Goal: Task Accomplishment & Management: Use online tool/utility

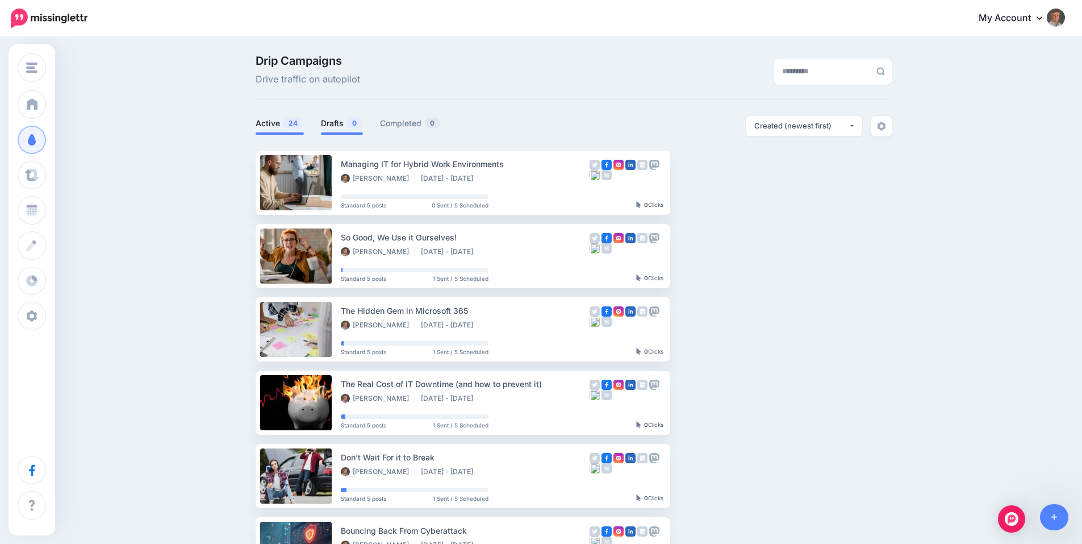
click at [340, 123] on link "Drafts 0" at bounding box center [342, 123] width 42 height 14
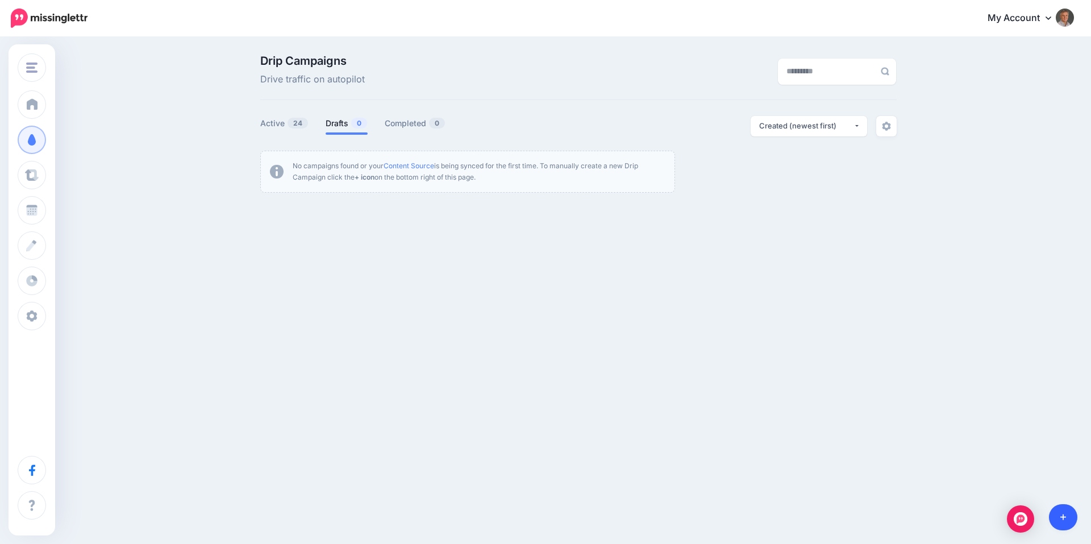
click at [1064, 517] on icon at bounding box center [1063, 517] width 6 height 6
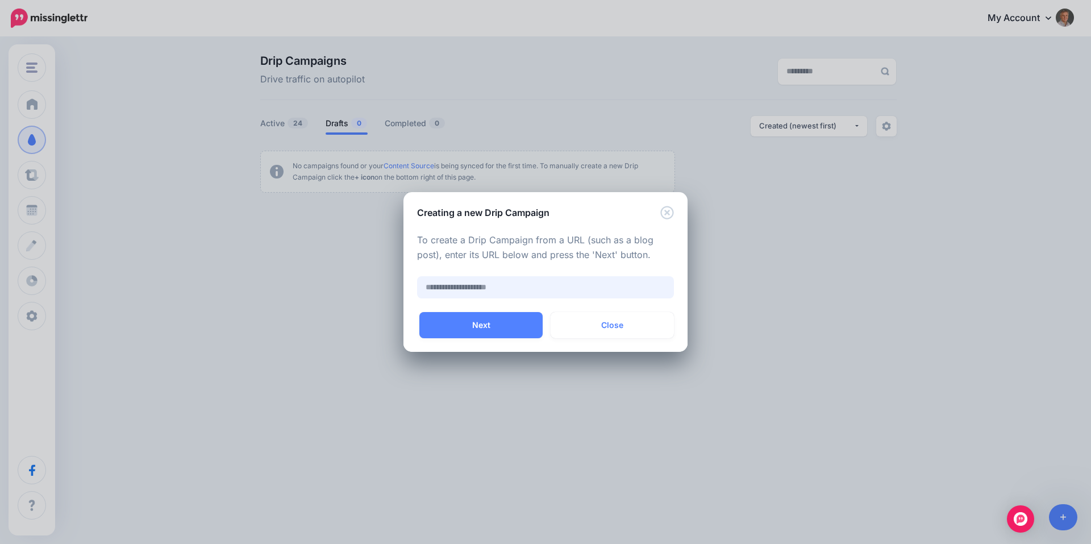
paste input "**********"
type input "**********"
click at [491, 327] on button "Next" at bounding box center [480, 325] width 123 height 26
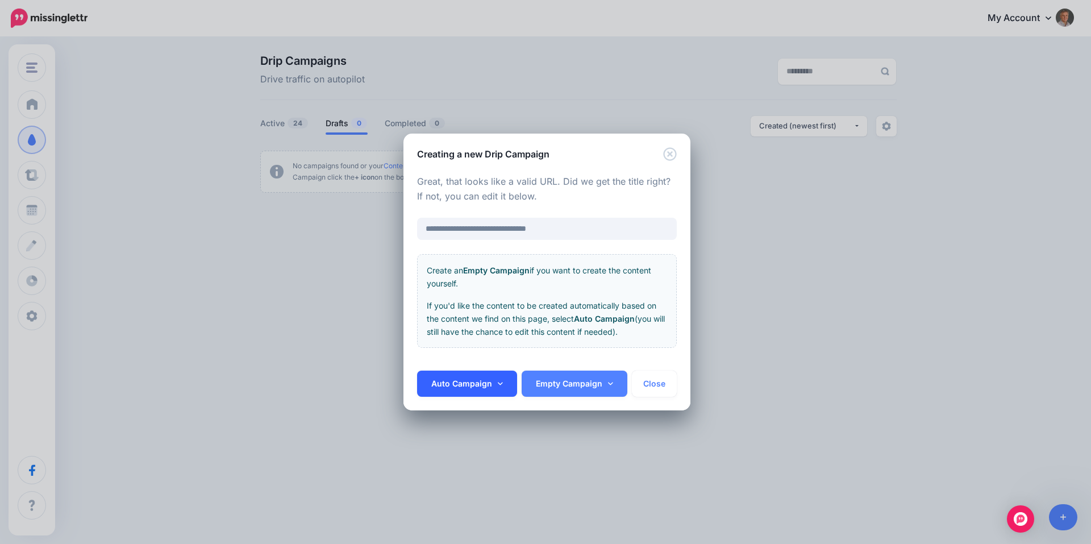
click at [502, 387] on link "Auto Campaign" at bounding box center [467, 383] width 100 height 26
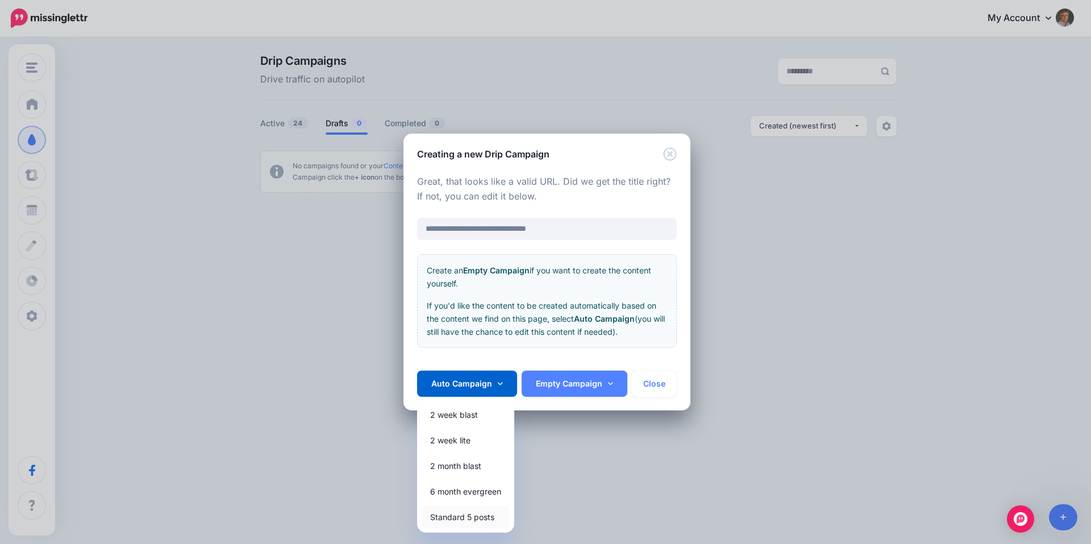
click at [472, 517] on link "Standard 5 posts" at bounding box center [466, 517] width 88 height 22
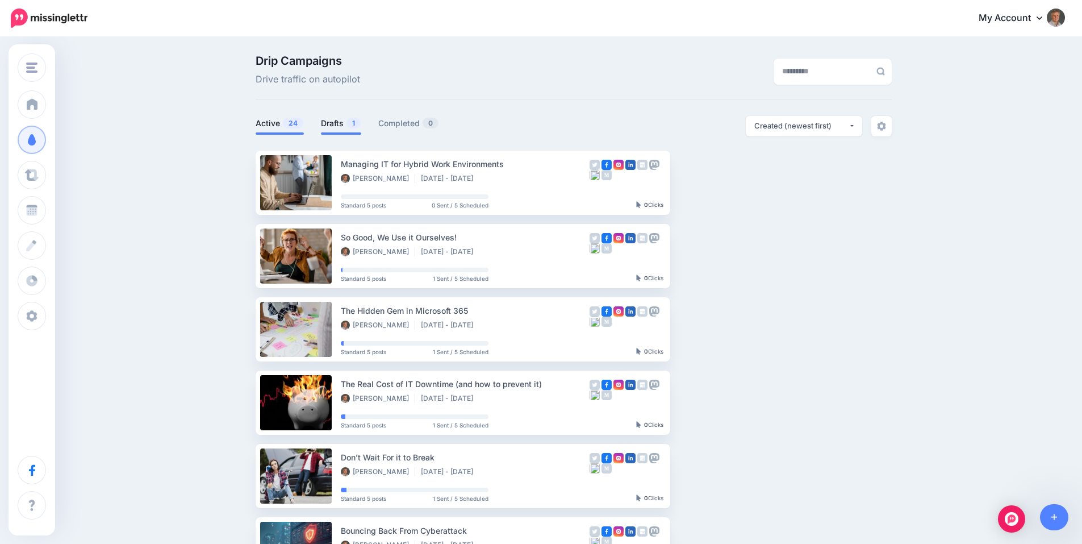
click at [338, 123] on link "Drafts 1" at bounding box center [341, 123] width 40 height 14
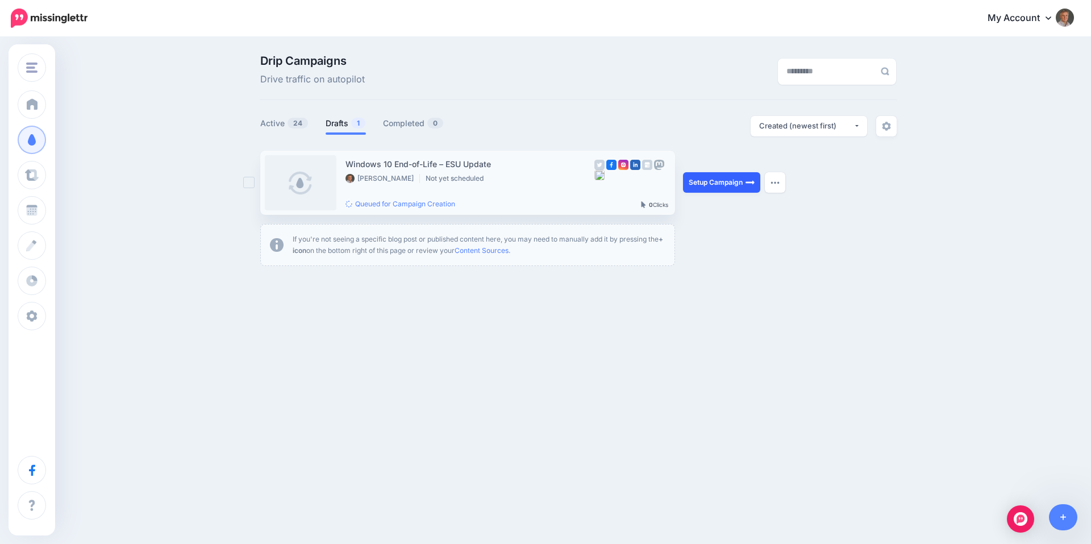
click at [720, 182] on link "Setup Campaign" at bounding box center [721, 182] width 77 height 20
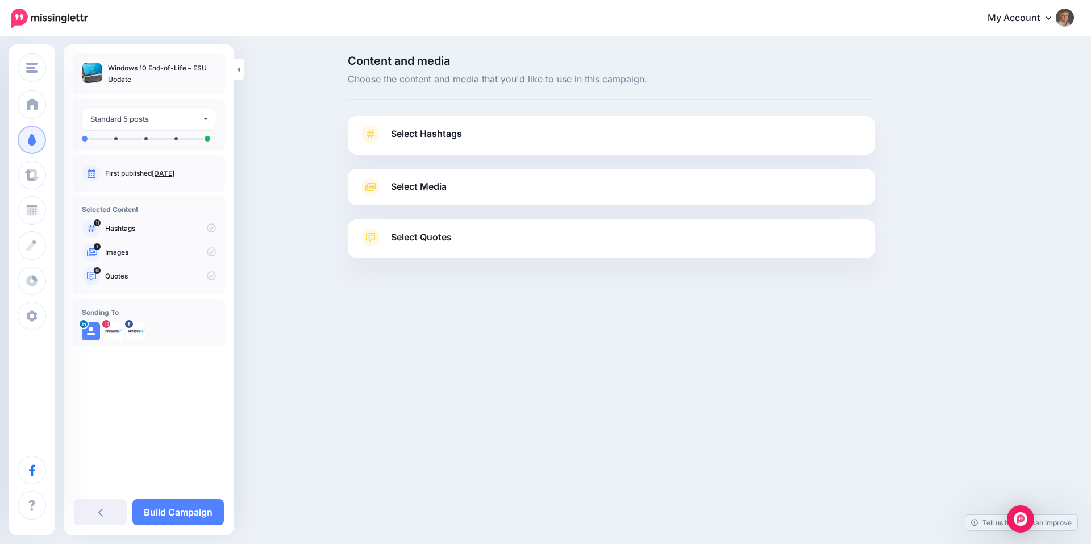
click at [366, 129] on icon at bounding box center [370, 134] width 16 height 18
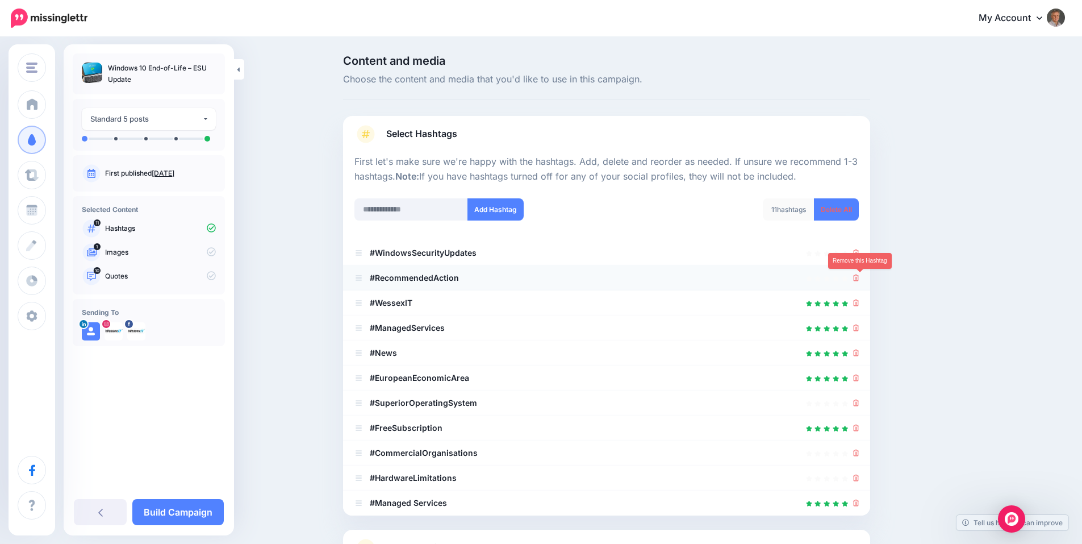
click at [860, 278] on icon at bounding box center [856, 277] width 6 height 7
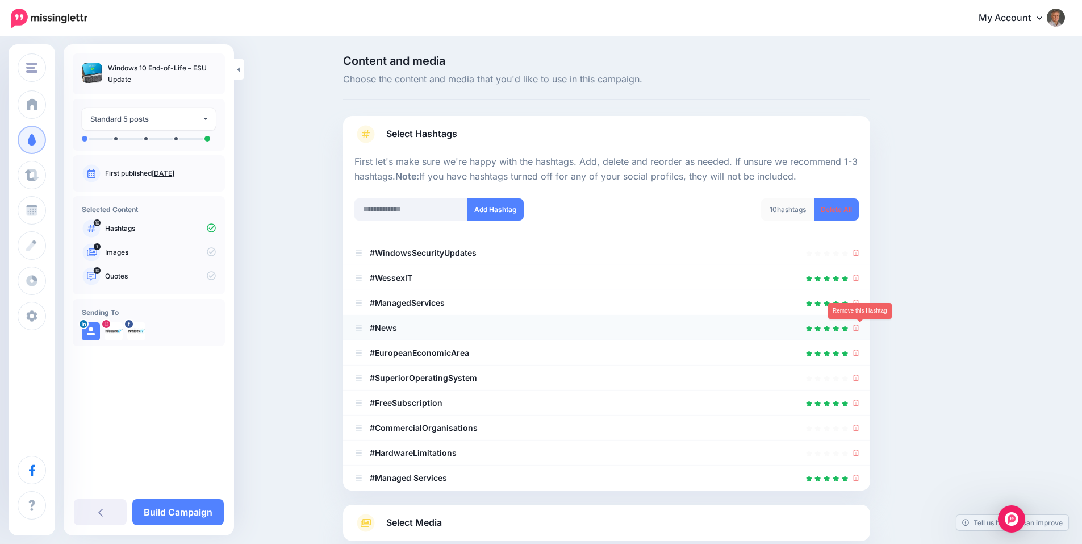
click at [860, 327] on icon at bounding box center [856, 327] width 6 height 7
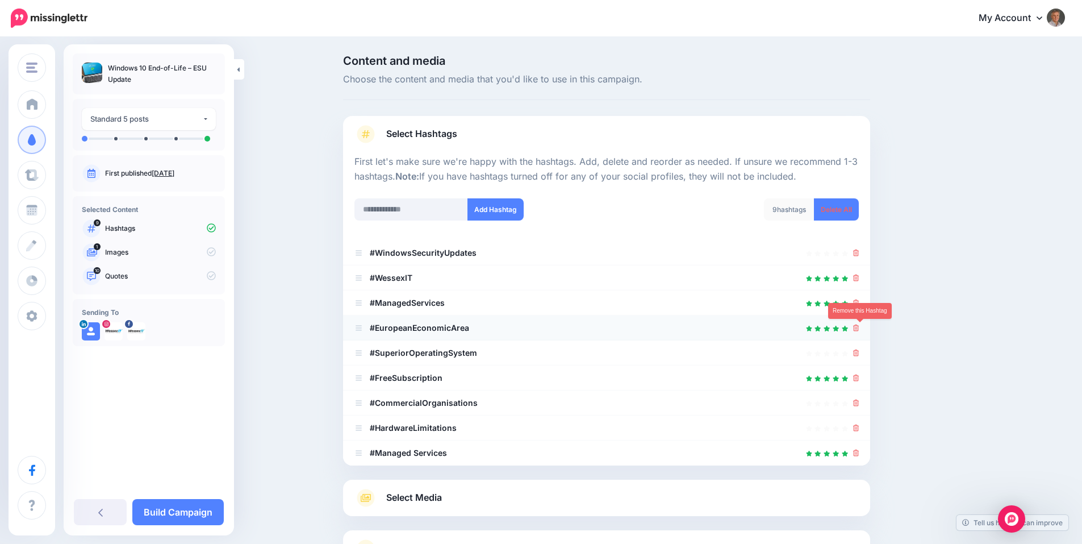
click at [860, 330] on icon at bounding box center [856, 327] width 6 height 7
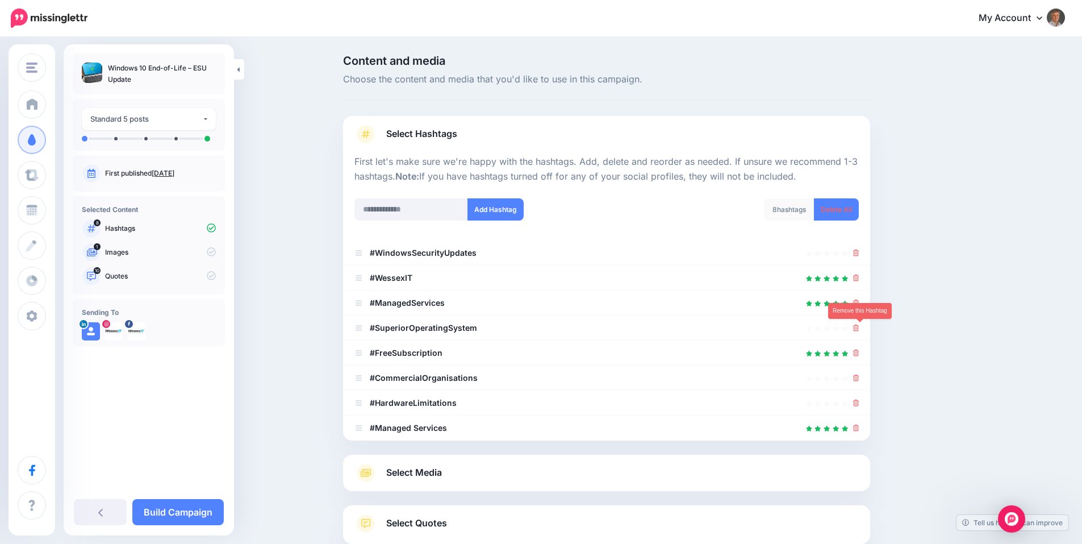
click at [860, 330] on icon at bounding box center [856, 327] width 6 height 7
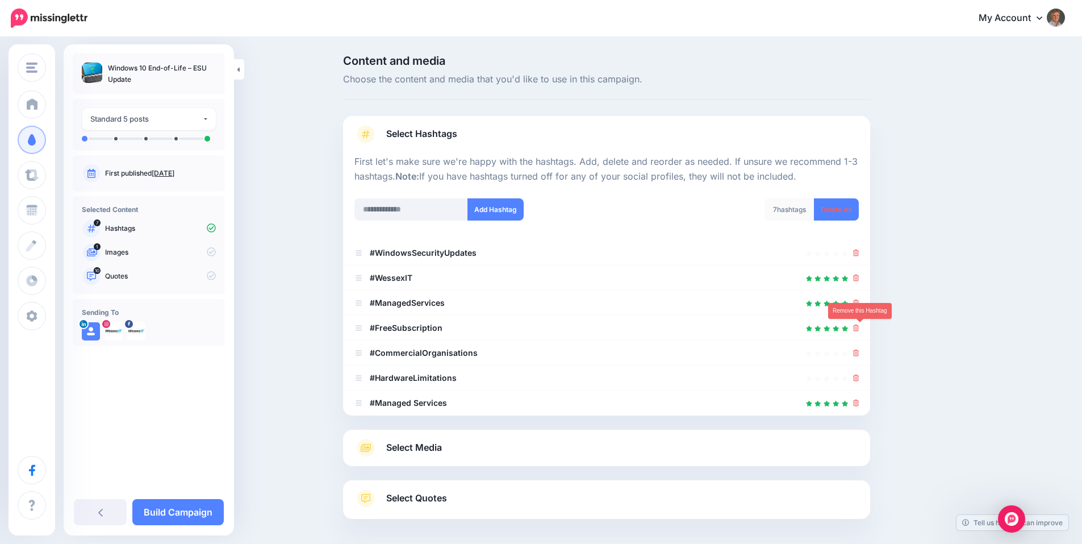
click at [860, 330] on icon at bounding box center [856, 327] width 6 height 7
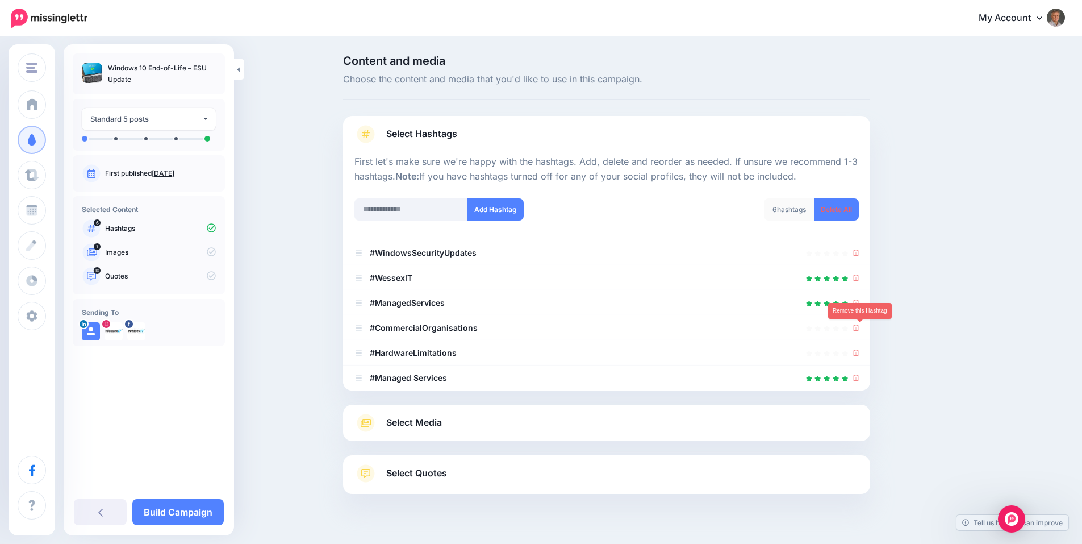
click at [860, 330] on icon at bounding box center [856, 327] width 6 height 7
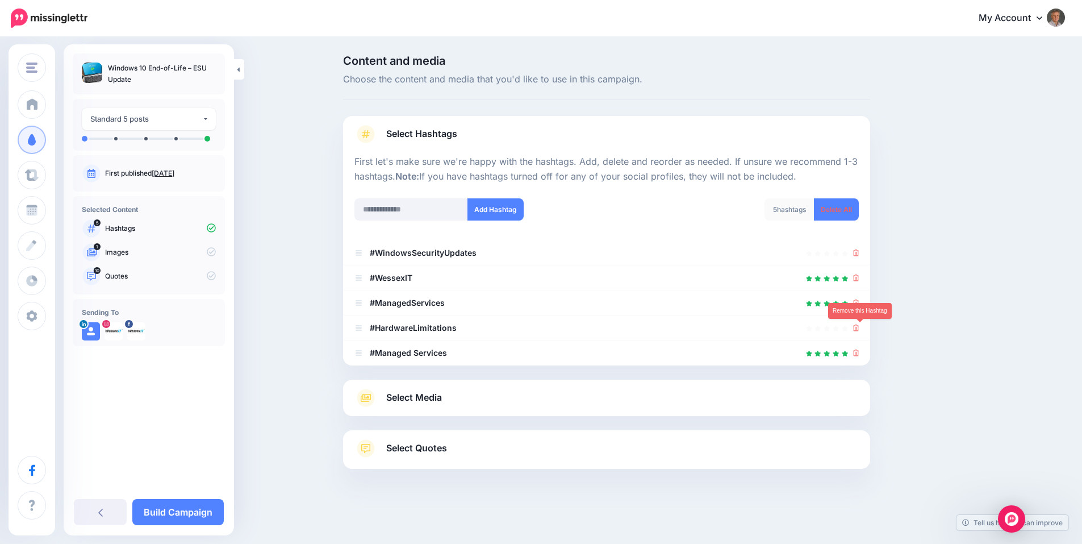
click at [860, 330] on icon at bounding box center [856, 327] width 6 height 7
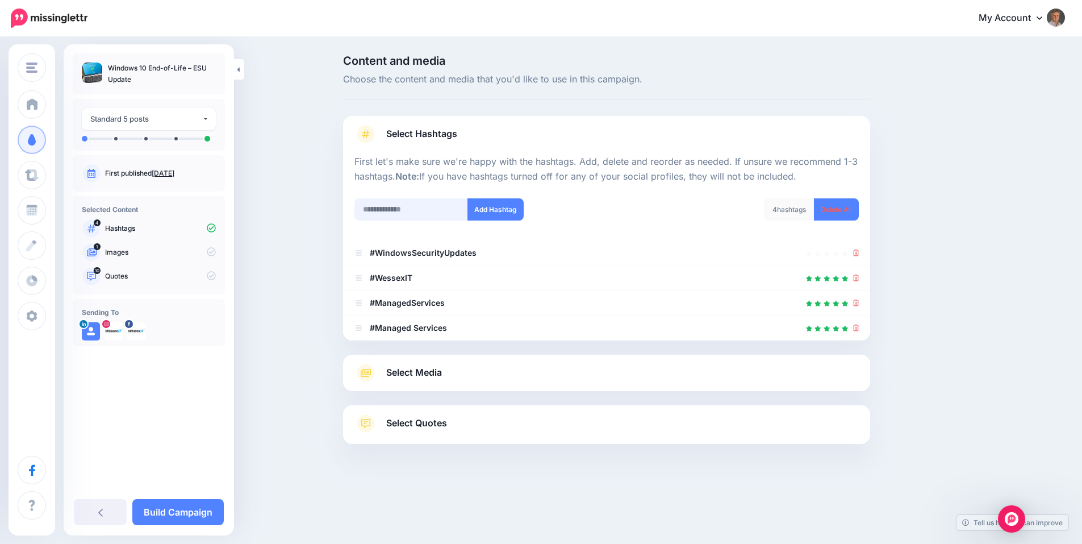
click at [402, 208] on input "text" at bounding box center [412, 209] width 114 height 22
type input "**********"
click at [499, 211] on button "Add Hashtag" at bounding box center [496, 209] width 56 height 22
click at [405, 380] on span "Select Media" at bounding box center [414, 372] width 56 height 15
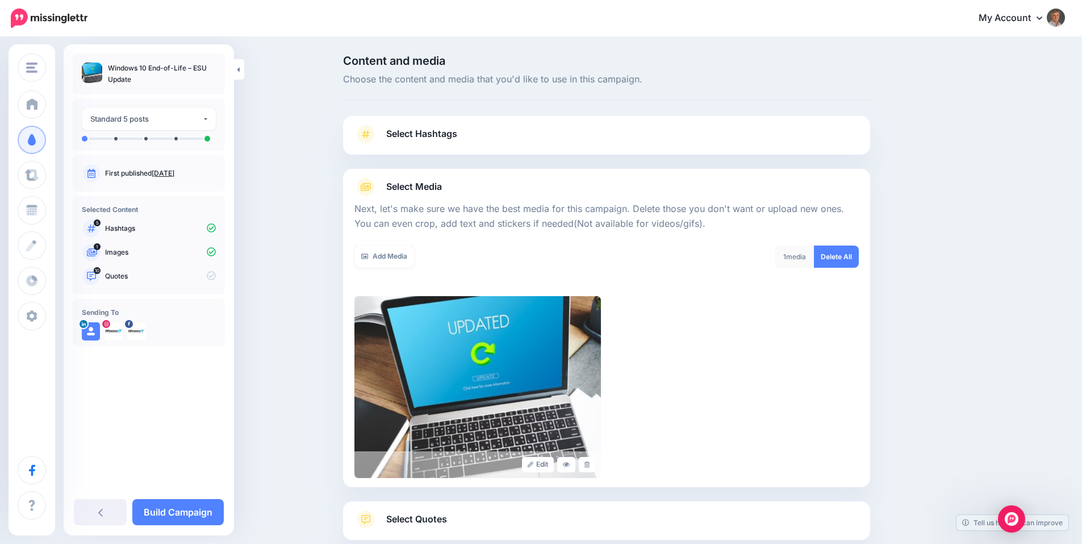
scroll to position [86, 0]
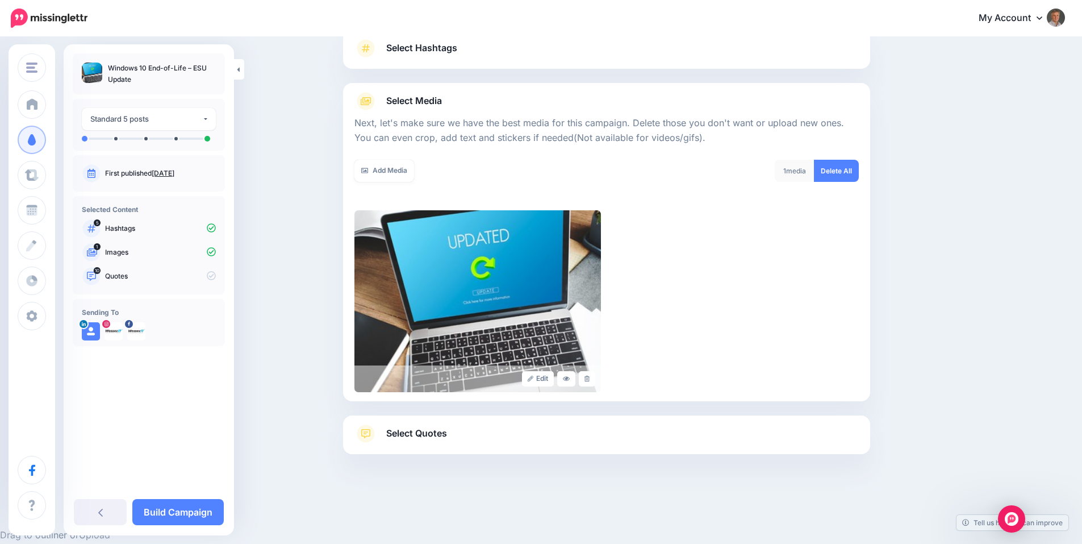
click at [416, 432] on span "Select Quotes" at bounding box center [416, 433] width 61 height 15
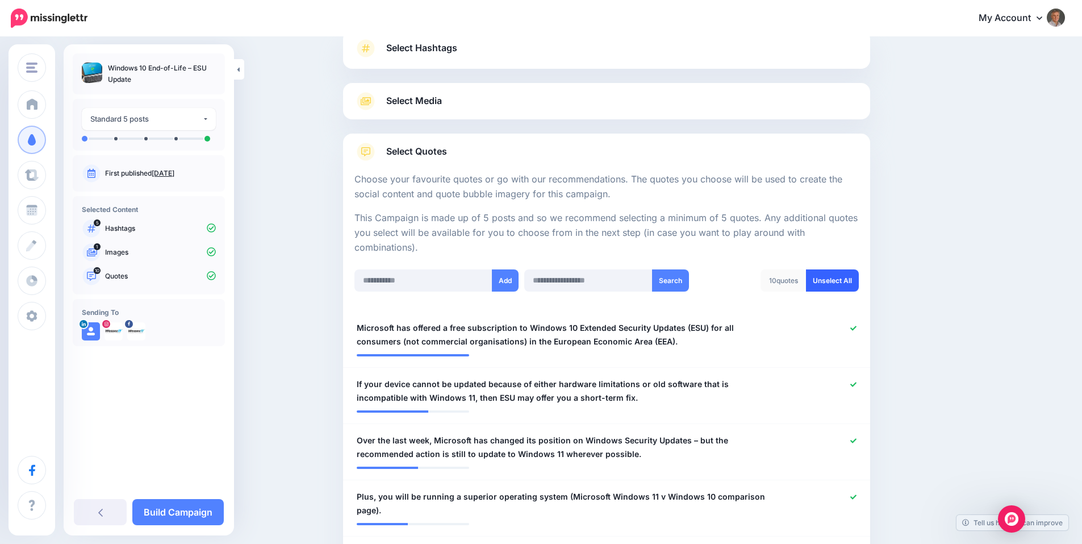
click at [837, 283] on link "Unselect All" at bounding box center [832, 280] width 53 height 22
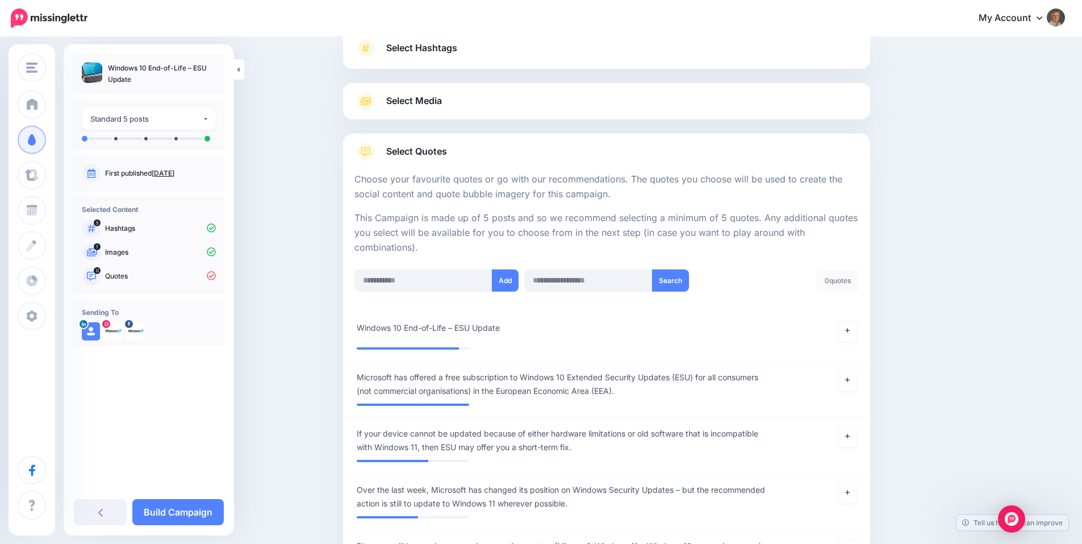
scroll to position [397, 0]
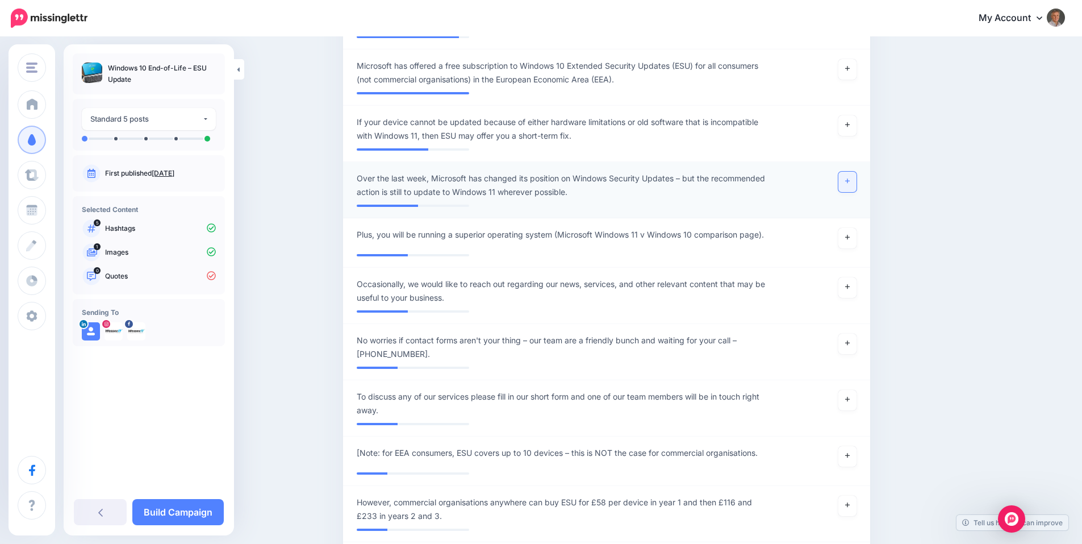
click at [850, 184] on icon at bounding box center [847, 181] width 5 height 6
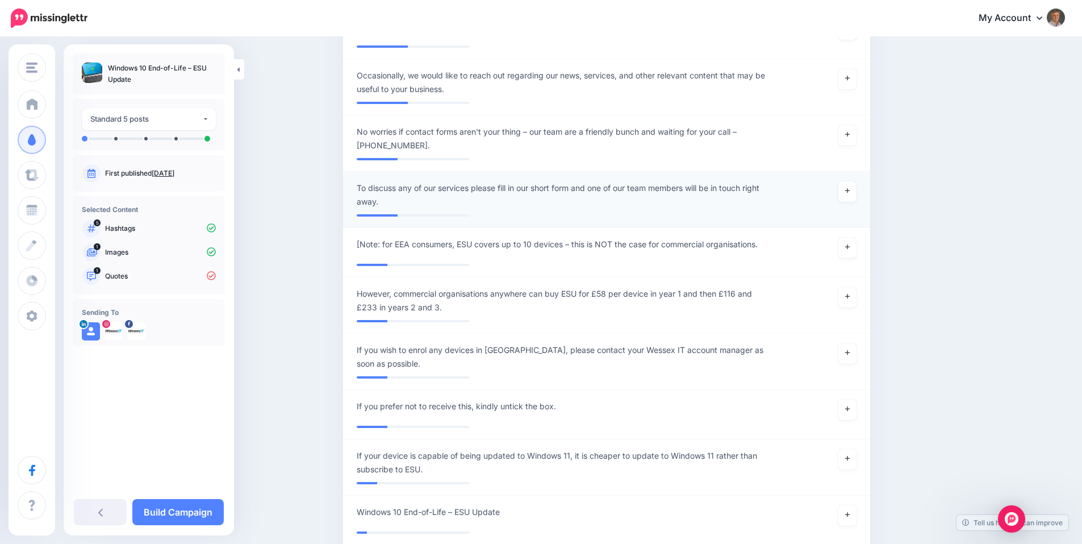
scroll to position [789, 0]
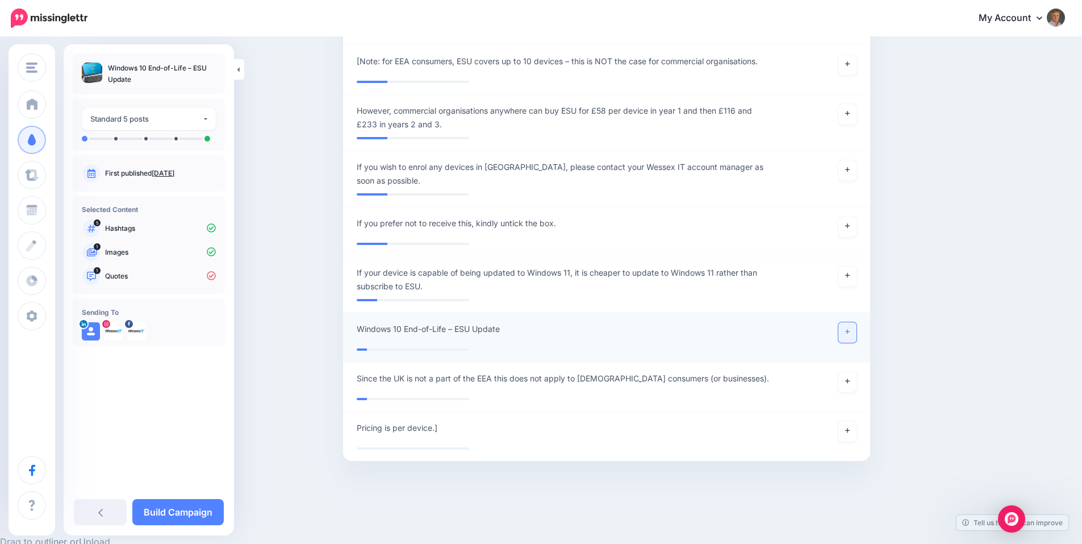
click at [849, 322] on link at bounding box center [848, 332] width 18 height 20
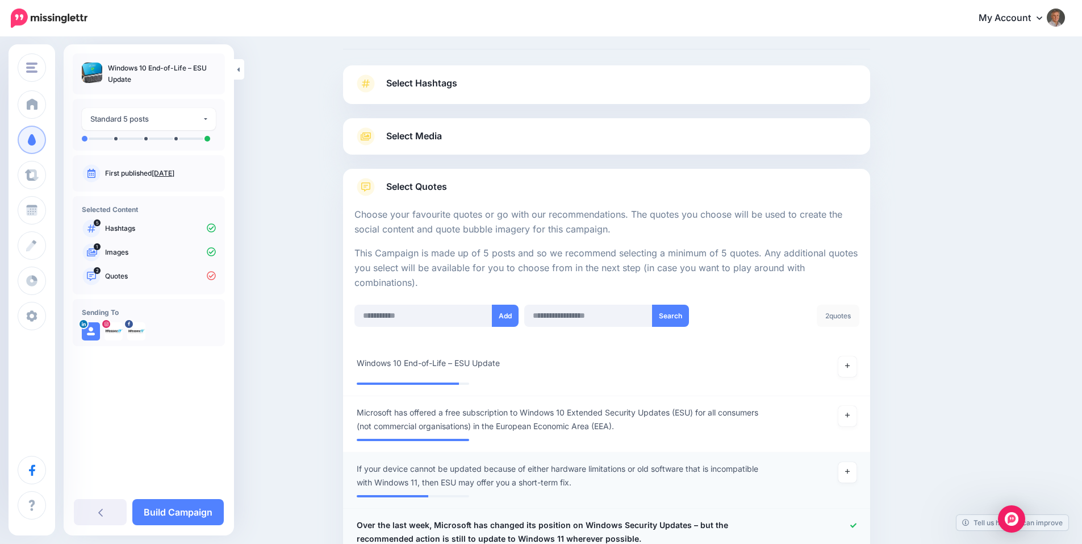
scroll to position [0, 0]
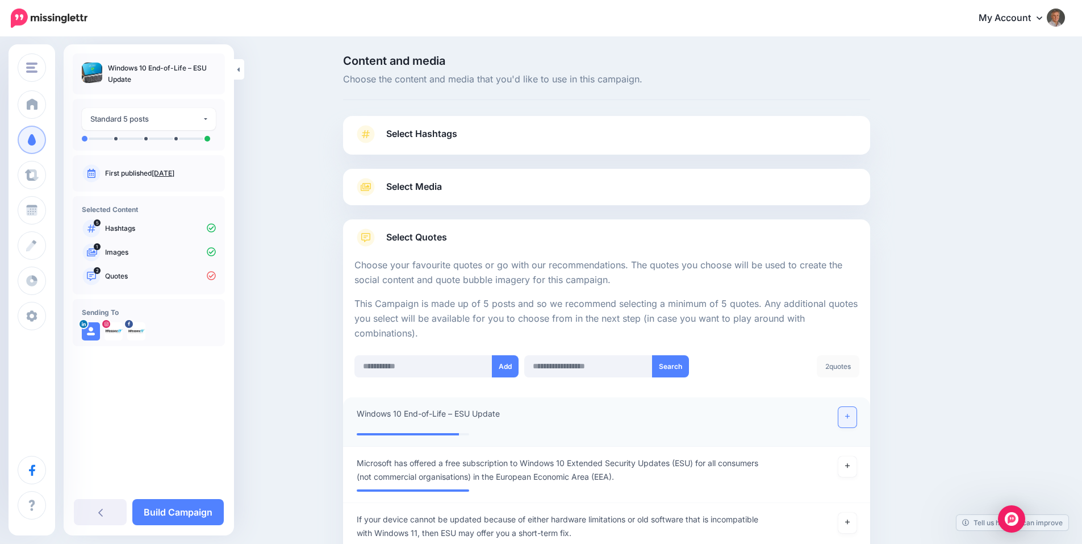
click at [850, 414] on icon at bounding box center [847, 416] width 5 height 5
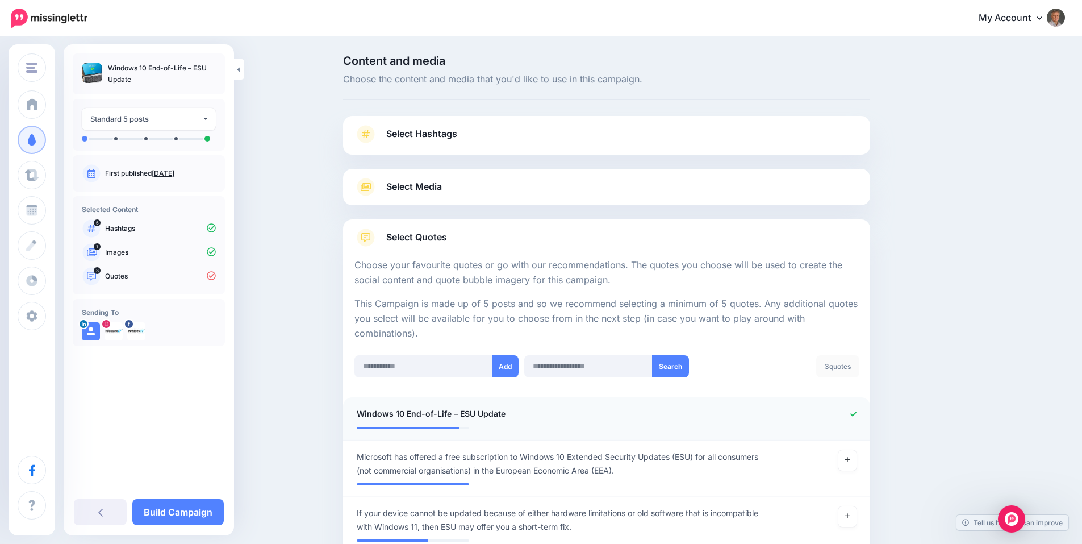
click at [371, 184] on icon at bounding box center [366, 187] width 10 height 8
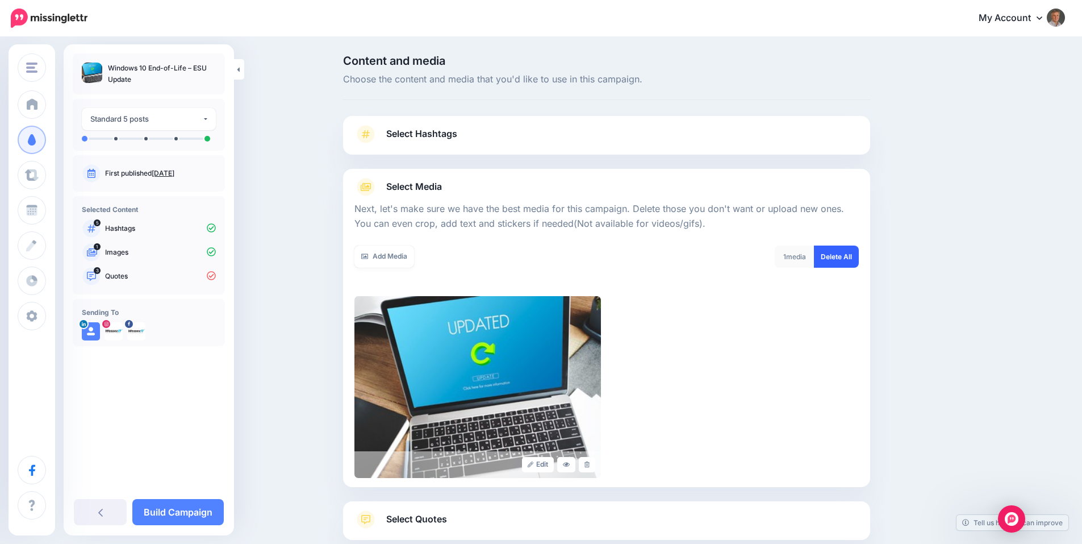
click at [842, 257] on link "Delete All" at bounding box center [836, 256] width 45 height 22
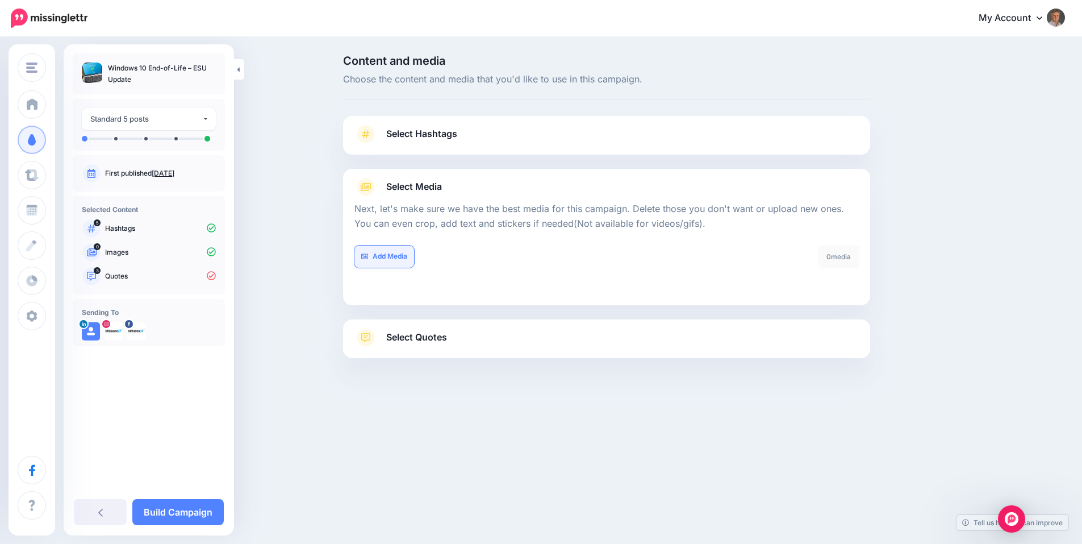
scroll to position [16, 0]
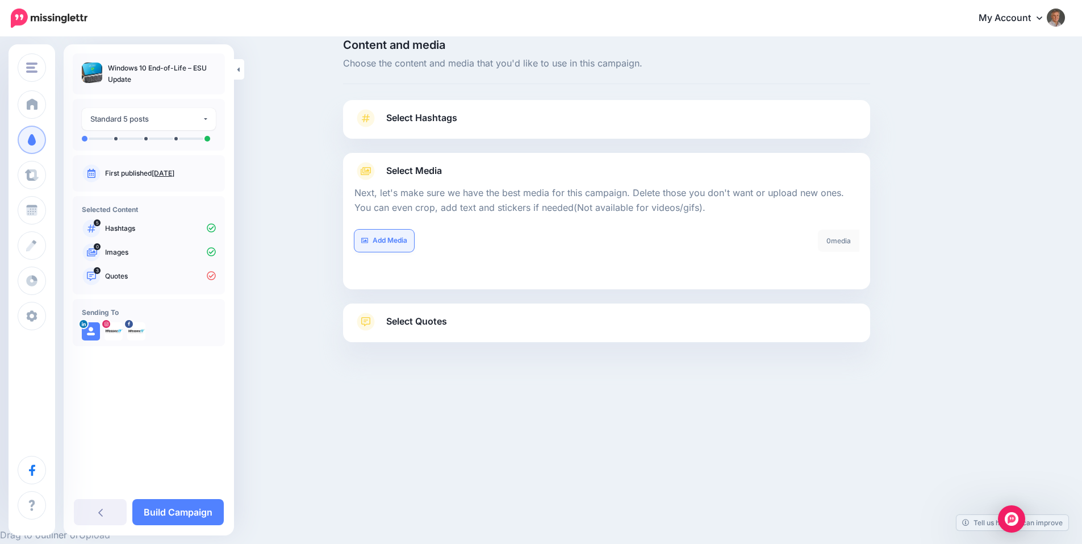
click at [392, 253] on div "Add Media What media would you like to add? Upload AI Gallery Unsplash GIPHY" at bounding box center [476, 248] width 261 height 36
click at [388, 243] on link "Add Media" at bounding box center [385, 241] width 60 height 22
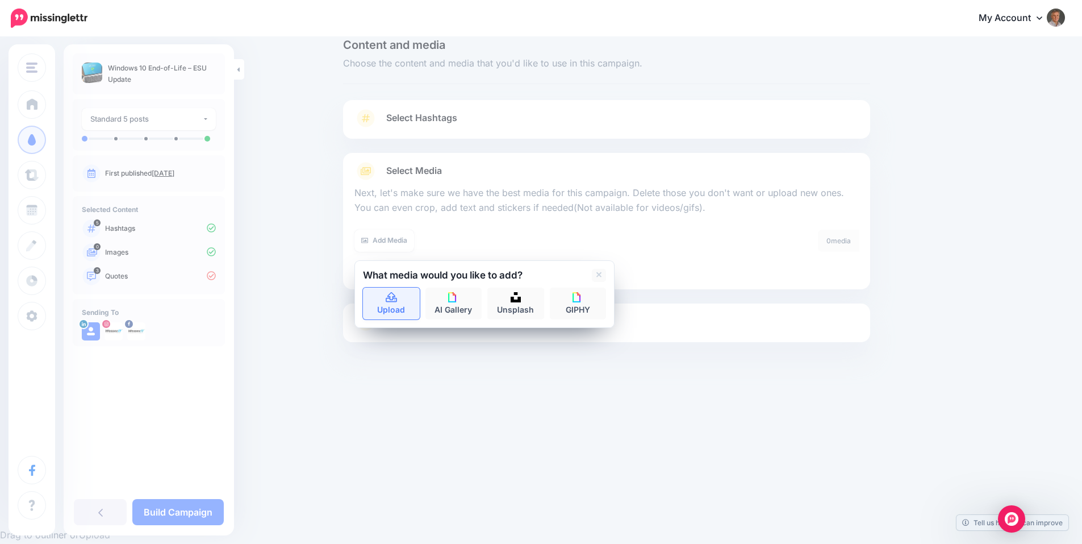
click at [399, 309] on link "Upload" at bounding box center [391, 303] width 57 height 32
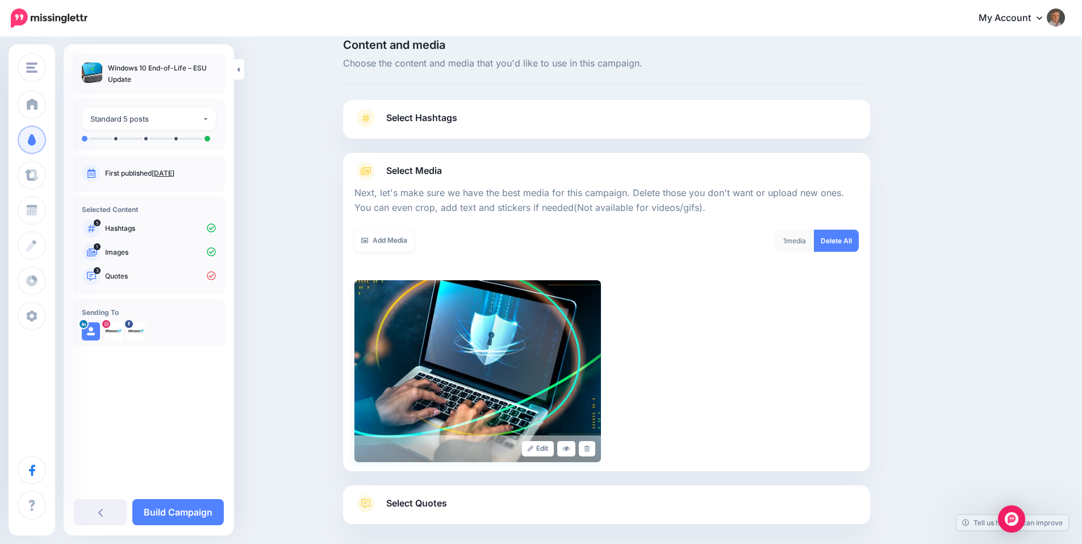
scroll to position [86, 0]
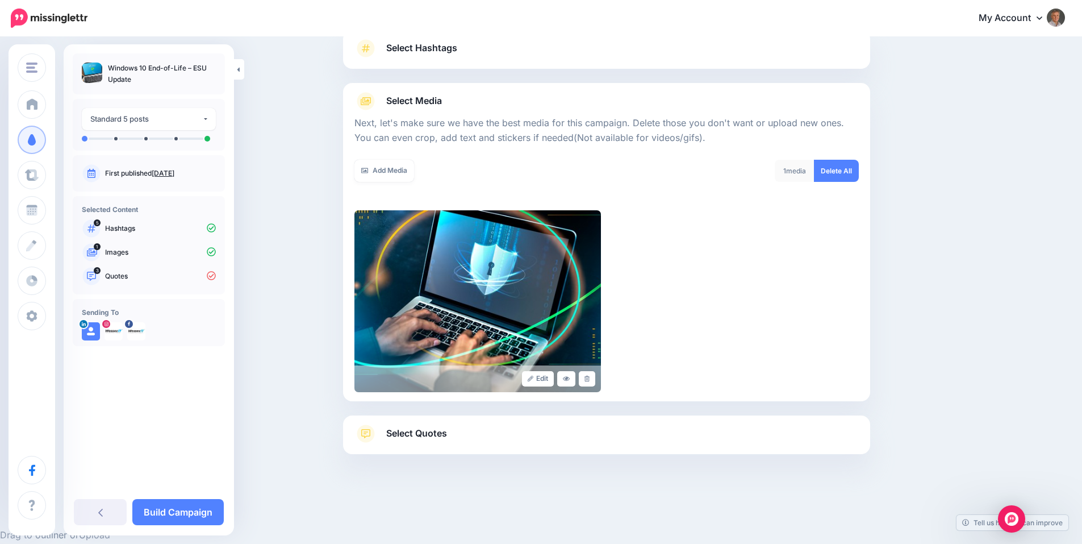
click at [422, 439] on span "Select Quotes" at bounding box center [416, 433] width 61 height 15
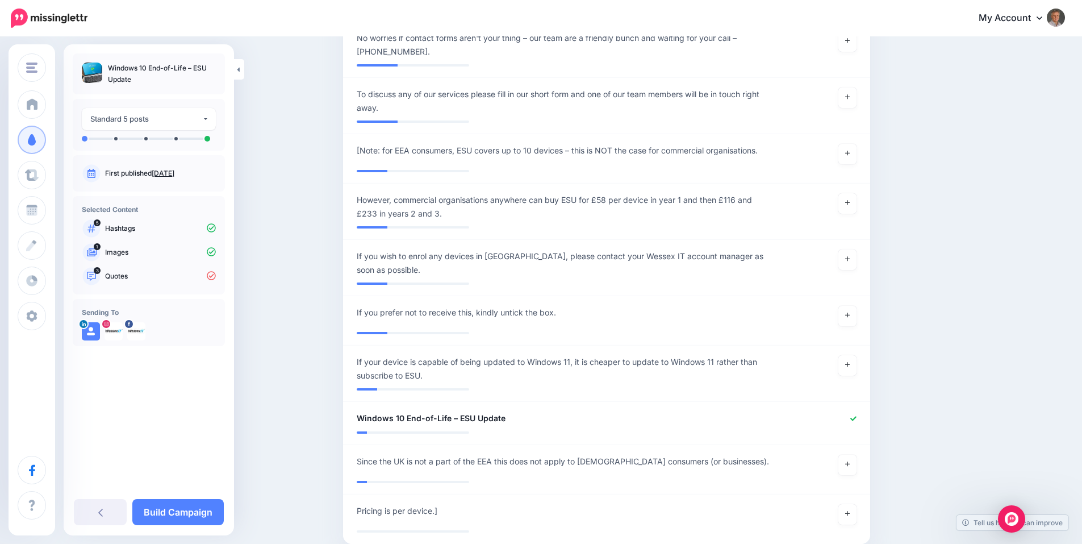
scroll to position [776, 0]
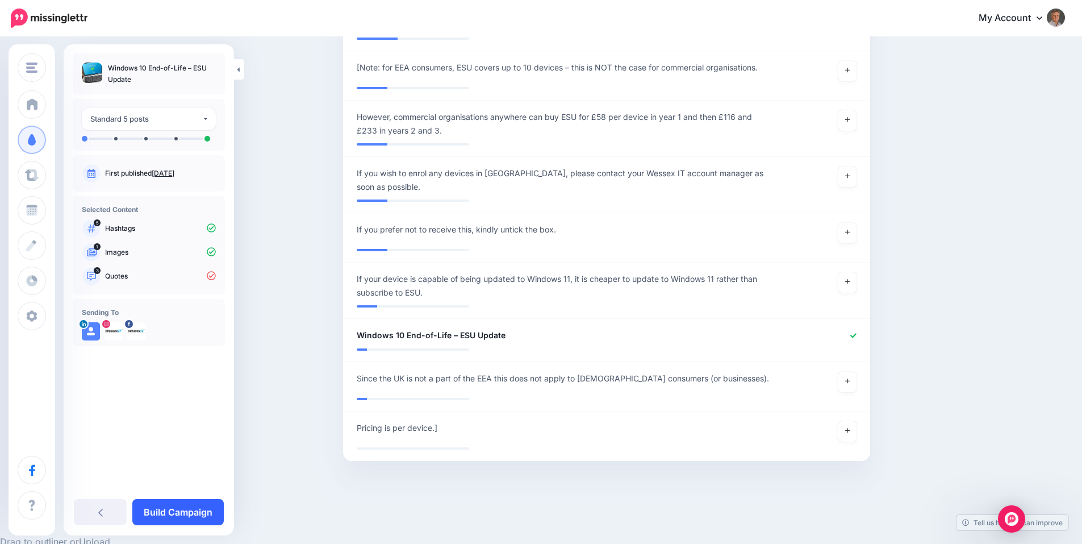
click at [184, 515] on link "Build Campaign" at bounding box center [177, 512] width 91 height 26
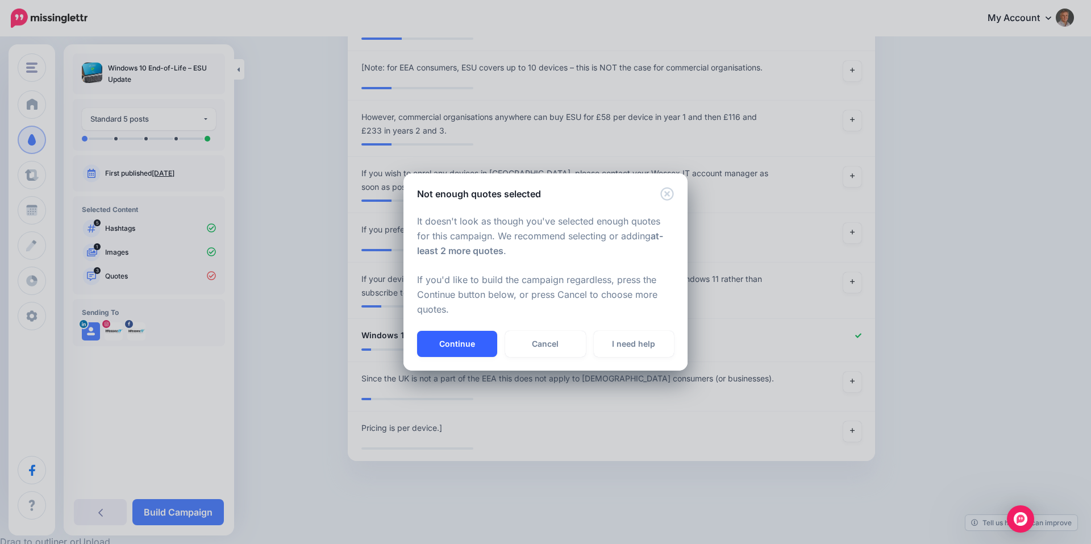
click at [452, 339] on button "Continue" at bounding box center [457, 344] width 80 height 26
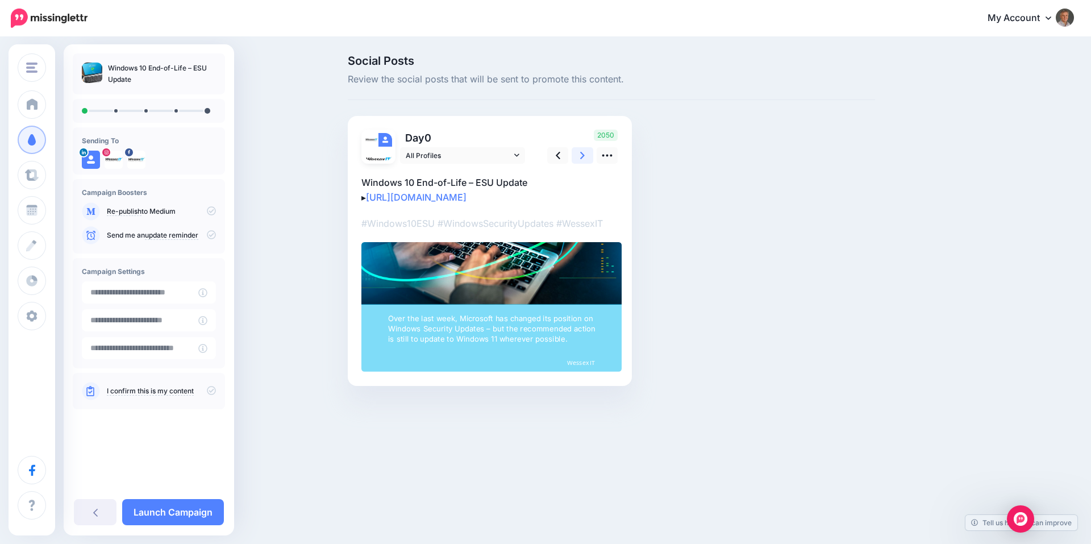
click at [582, 157] on icon at bounding box center [582, 155] width 5 height 7
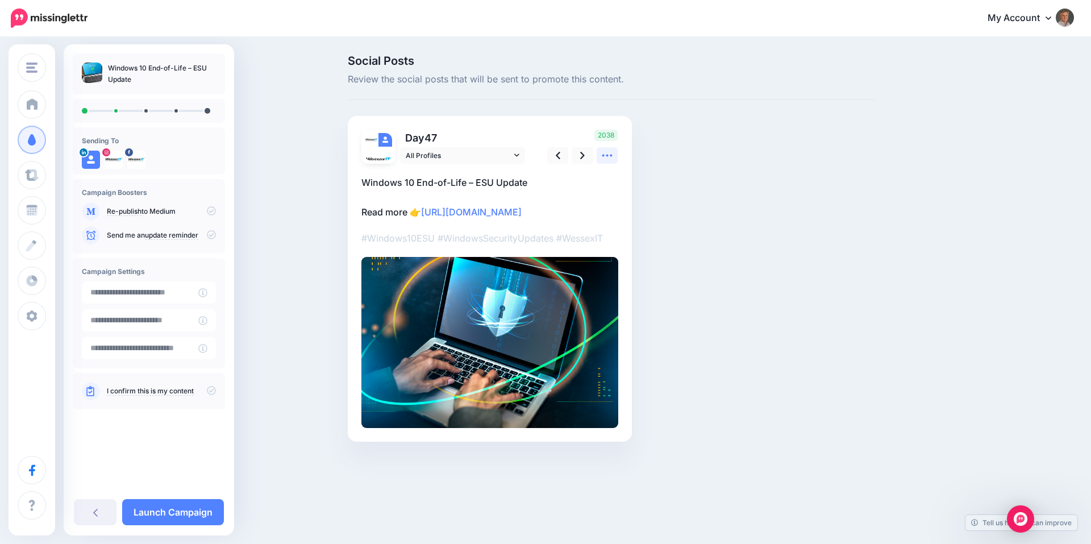
click at [603, 155] on icon at bounding box center [607, 156] width 10 height 2
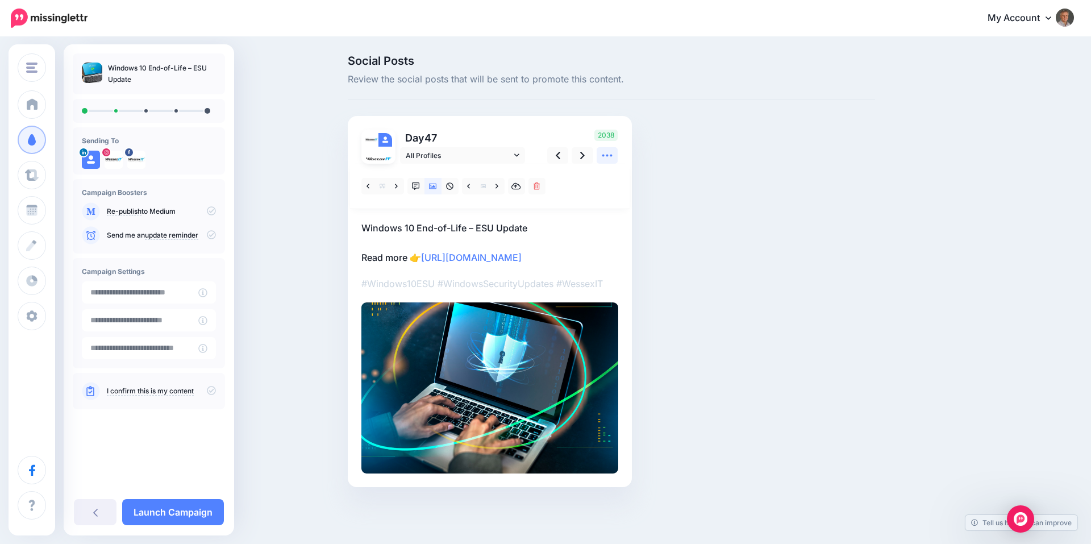
click at [605, 153] on icon at bounding box center [607, 155] width 12 height 12
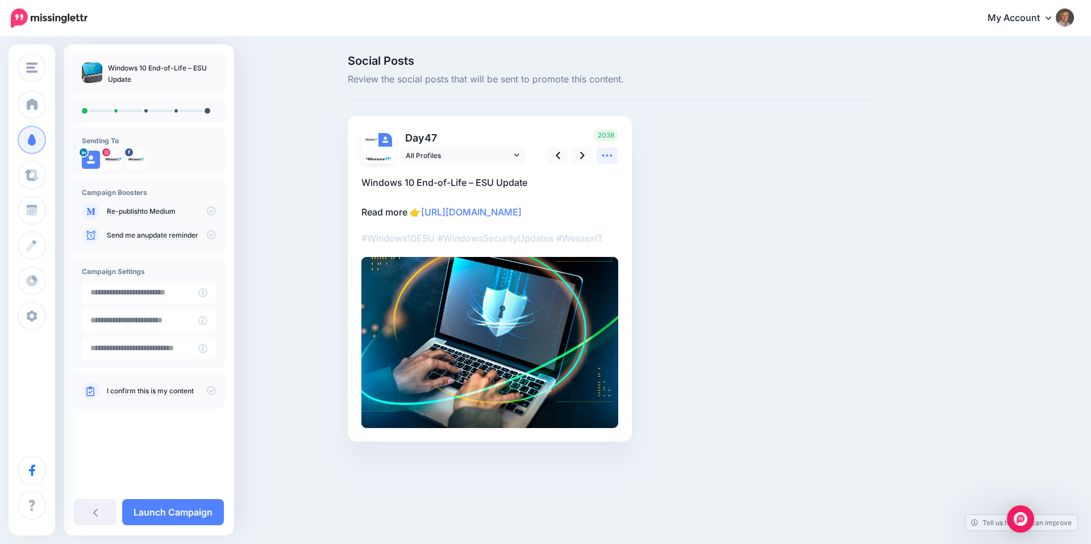
click at [605, 153] on icon at bounding box center [607, 155] width 12 height 12
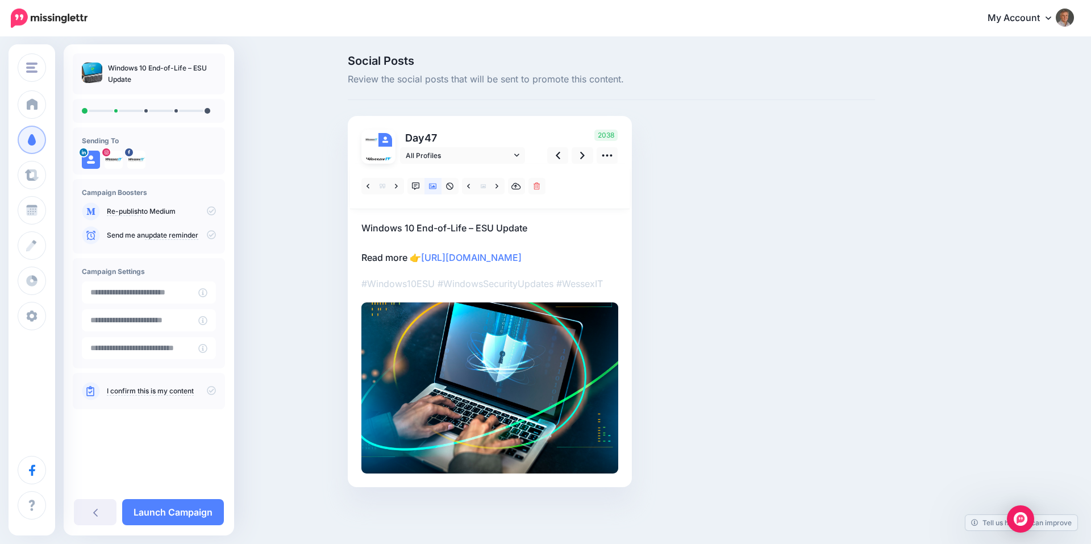
click at [374, 149] on img at bounding box center [378, 160] width 27 height 27
click at [561, 156] on link at bounding box center [558, 155] width 22 height 16
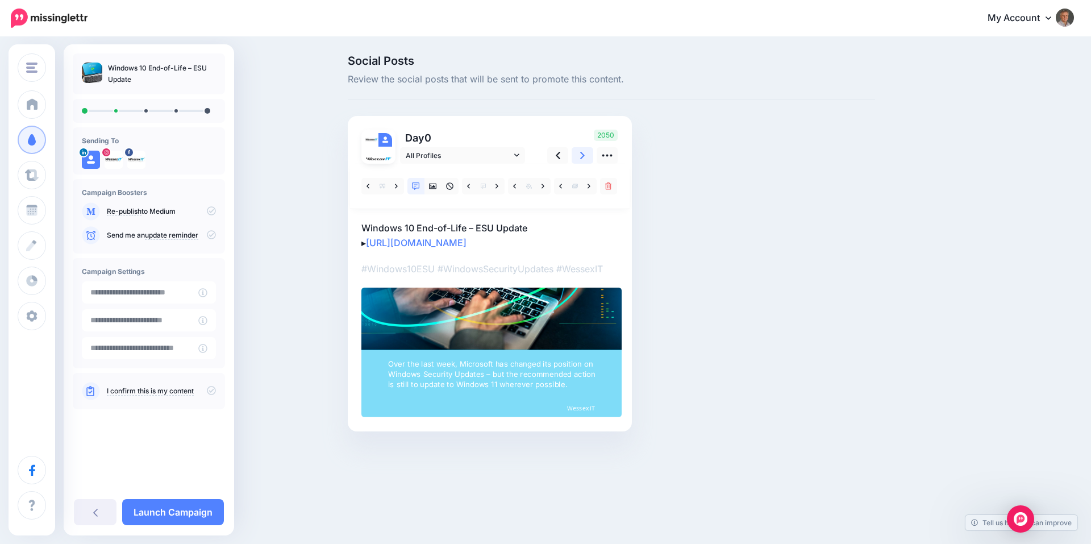
click at [579, 154] on link at bounding box center [583, 155] width 22 height 16
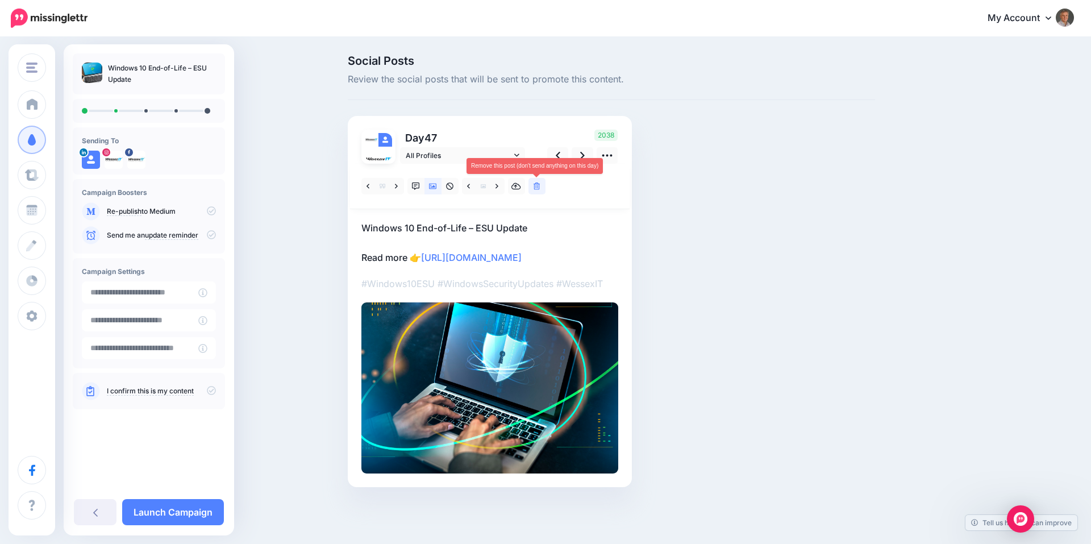
click at [537, 190] on icon at bounding box center [536, 186] width 7 height 8
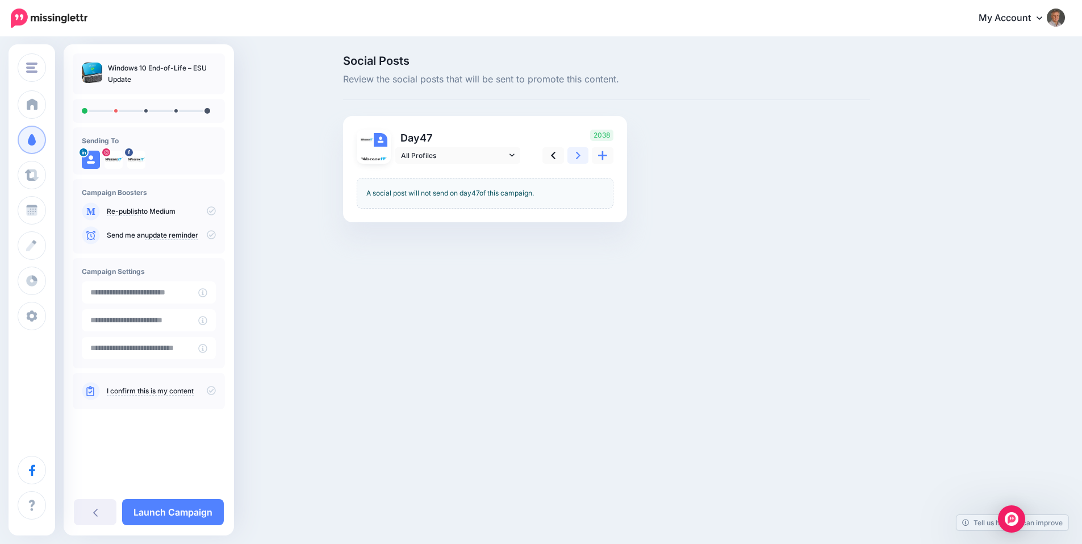
click at [576, 152] on link at bounding box center [579, 155] width 22 height 16
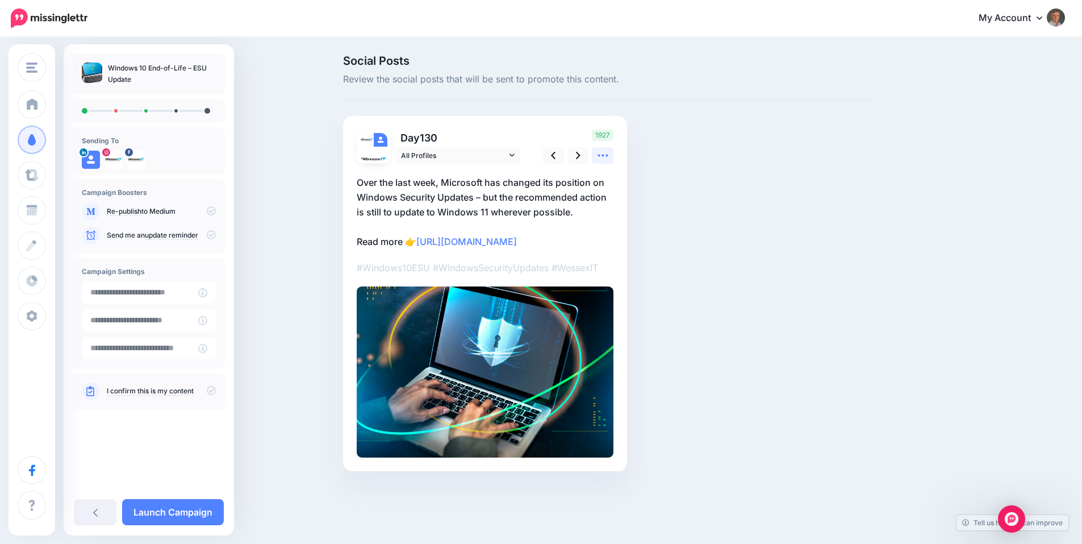
click at [609, 157] on icon at bounding box center [603, 155] width 12 height 12
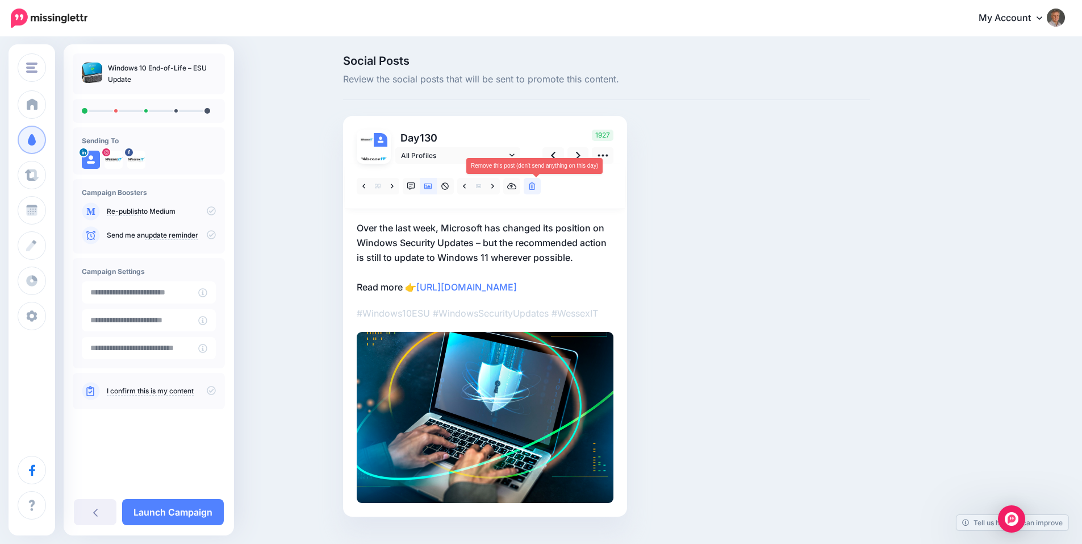
click at [536, 186] on icon at bounding box center [532, 186] width 7 height 8
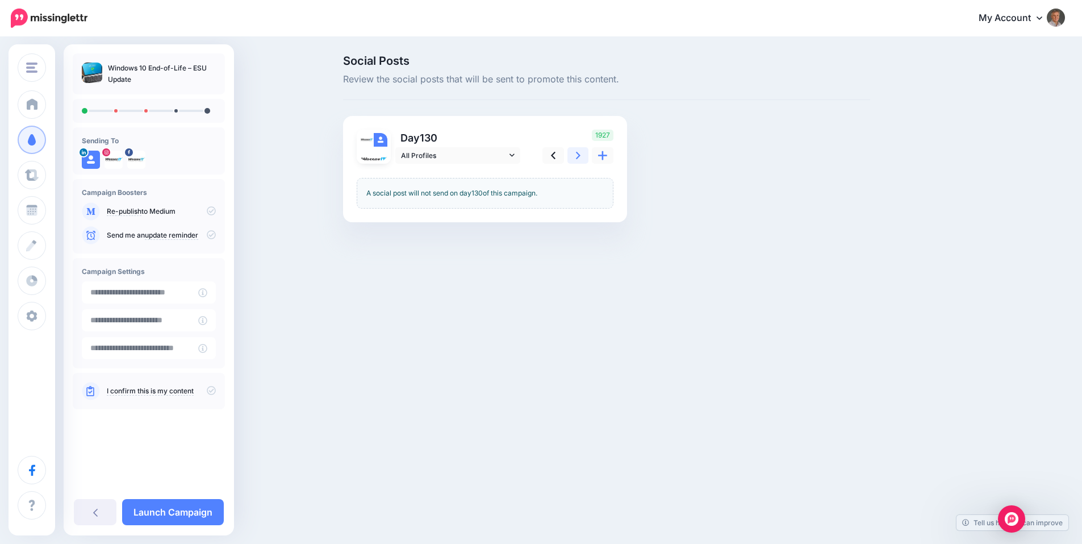
click at [581, 153] on icon at bounding box center [578, 155] width 5 height 12
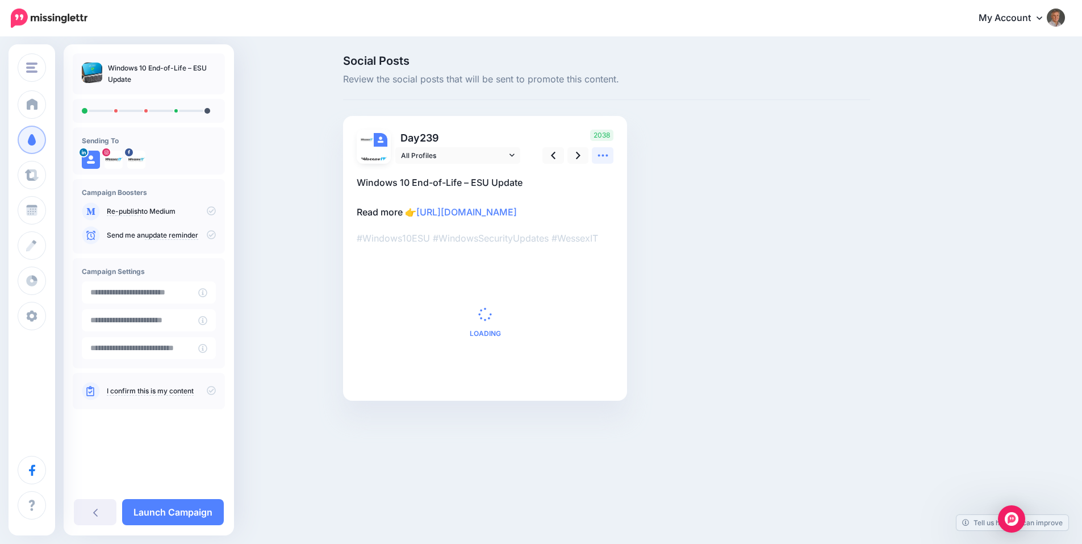
click at [609, 160] on icon at bounding box center [603, 155] width 12 height 12
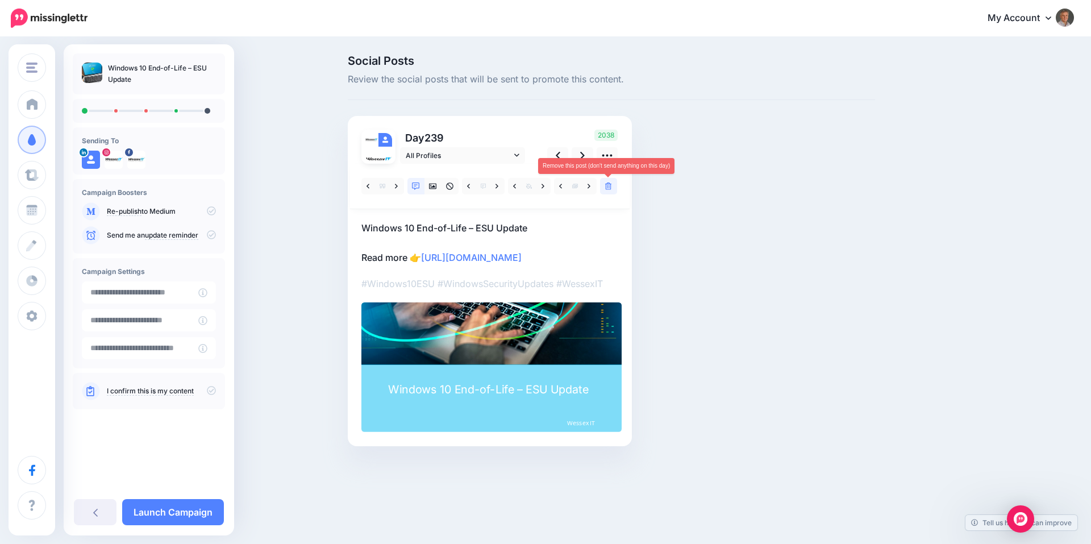
click at [608, 191] on link at bounding box center [608, 186] width 17 height 16
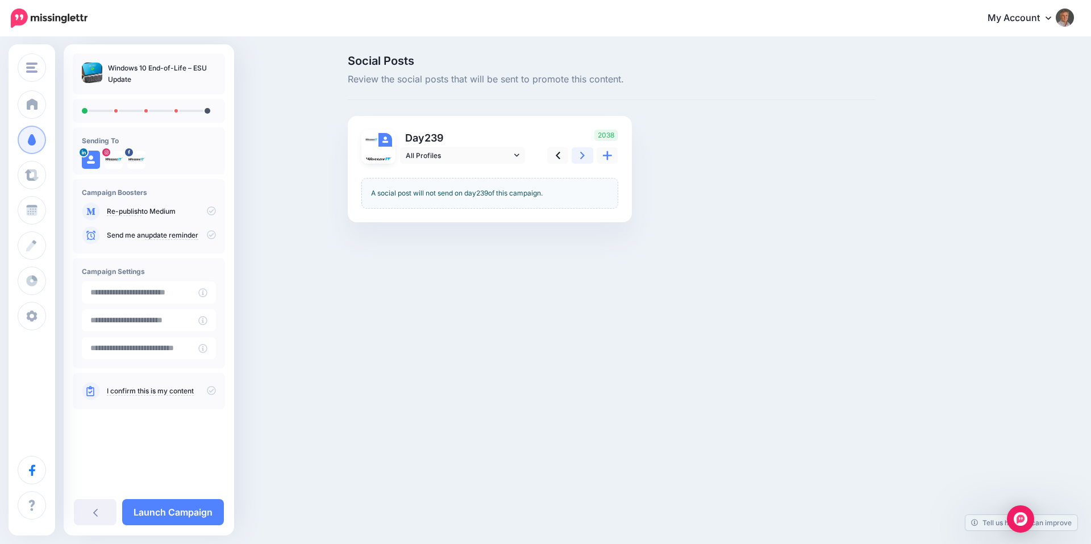
click at [582, 157] on icon at bounding box center [582, 155] width 5 height 7
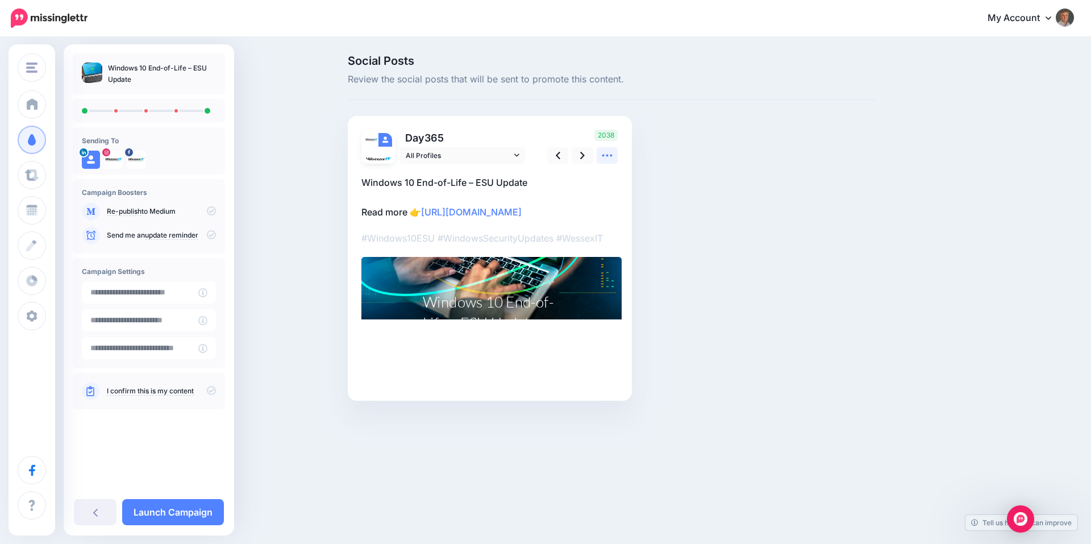
click at [610, 160] on icon at bounding box center [607, 155] width 12 height 12
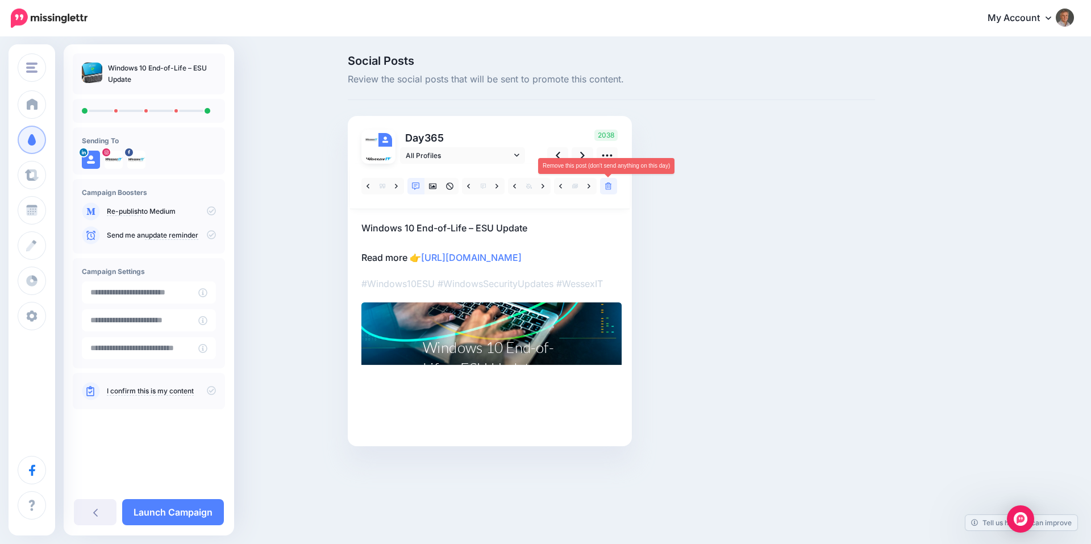
click at [608, 184] on icon at bounding box center [608, 186] width 7 height 8
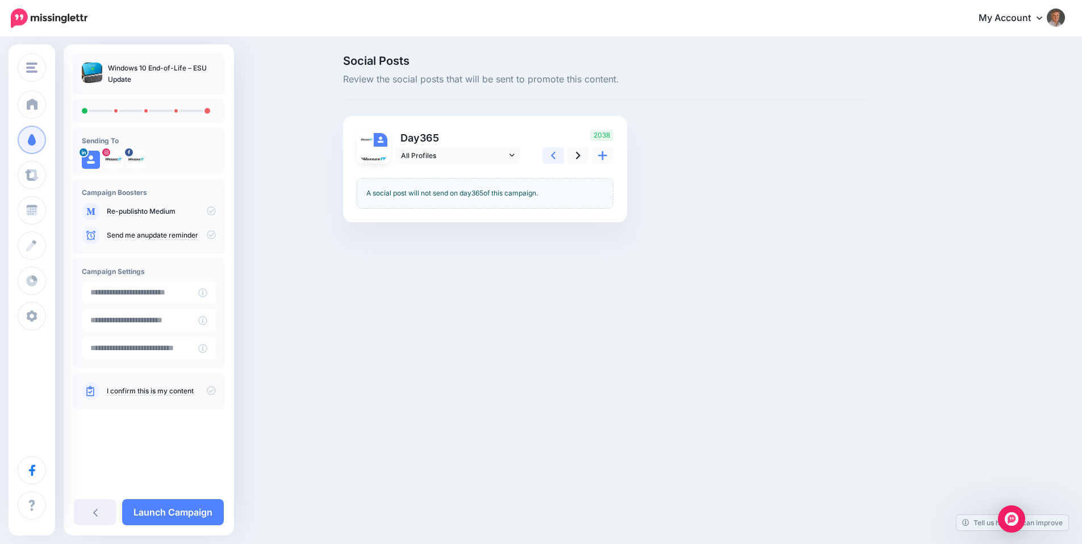
click at [560, 157] on link at bounding box center [554, 155] width 22 height 16
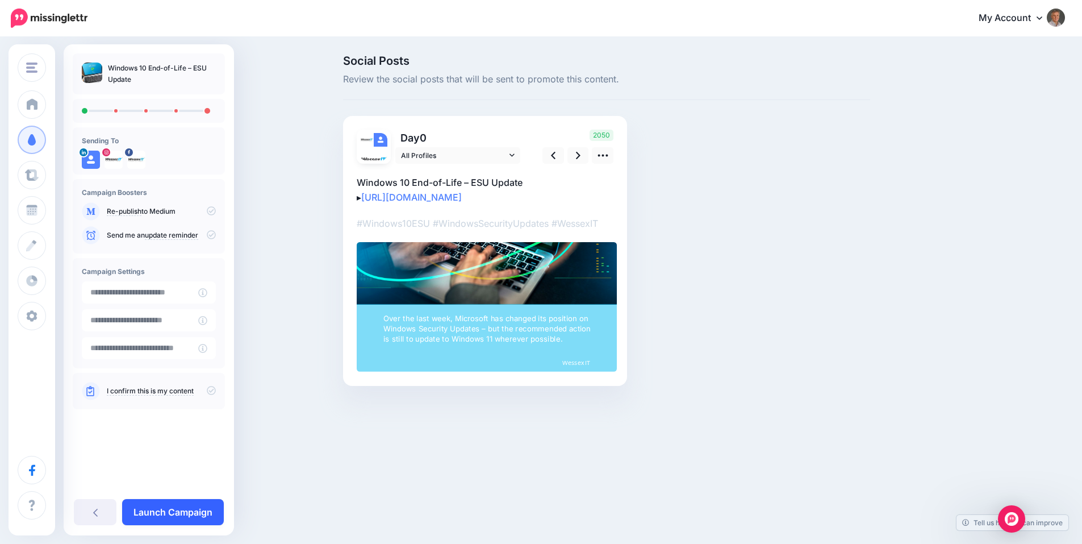
click at [176, 505] on link "Launch Campaign" at bounding box center [173, 512] width 102 height 26
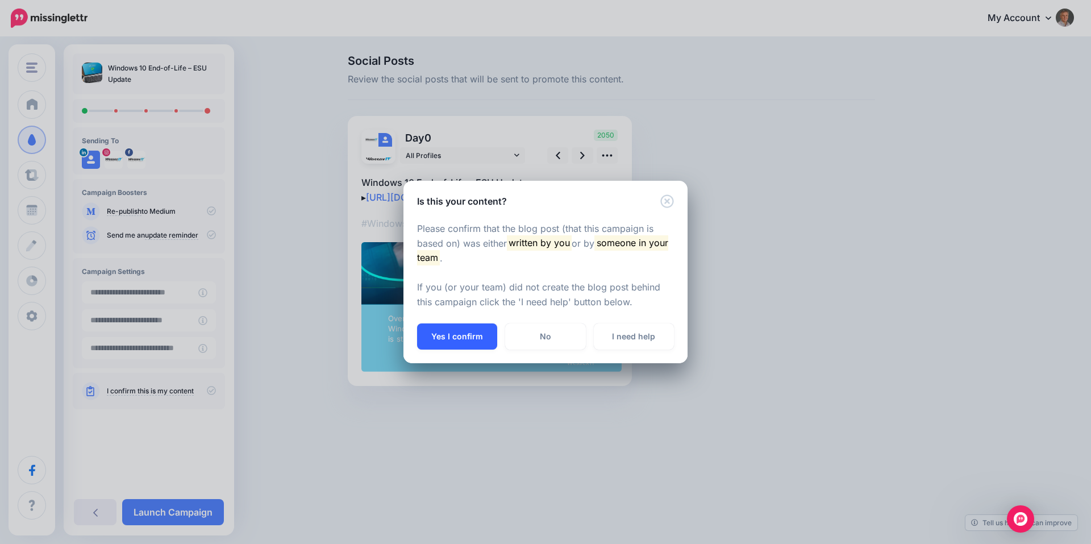
click at [455, 334] on button "Yes I confirm" at bounding box center [457, 336] width 80 height 26
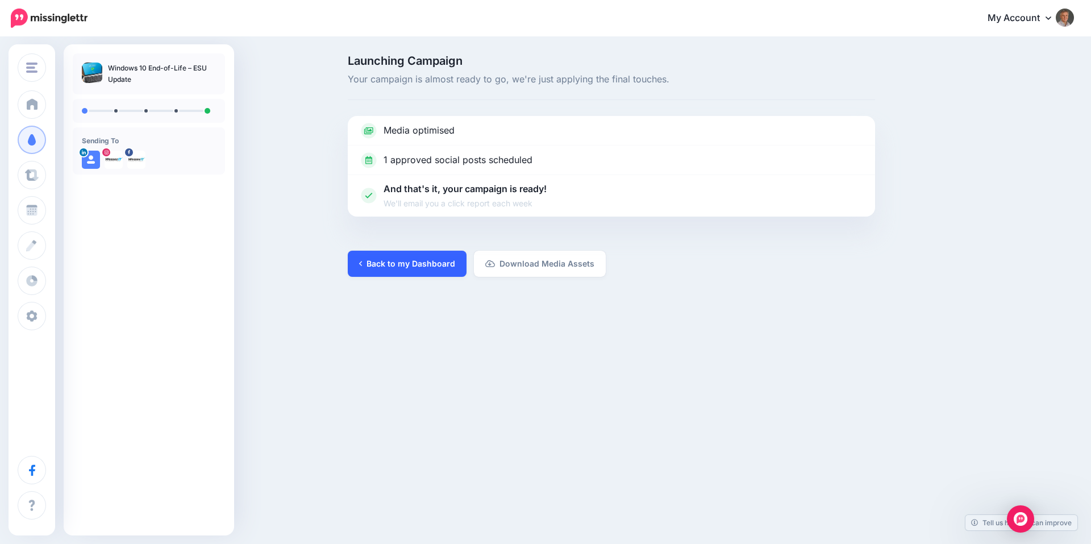
click at [402, 262] on link "Back to my Dashboard" at bounding box center [407, 264] width 119 height 26
